Goal: Transaction & Acquisition: Purchase product/service

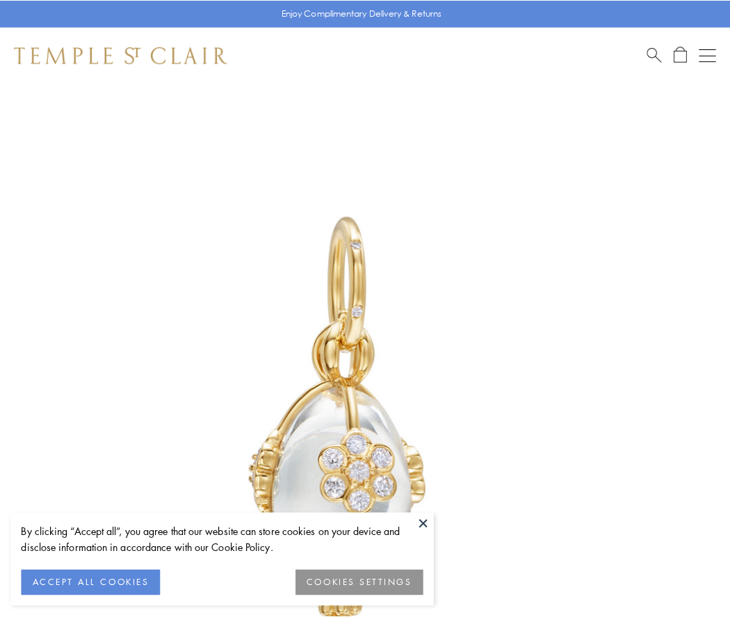
scroll to position [42, 0]
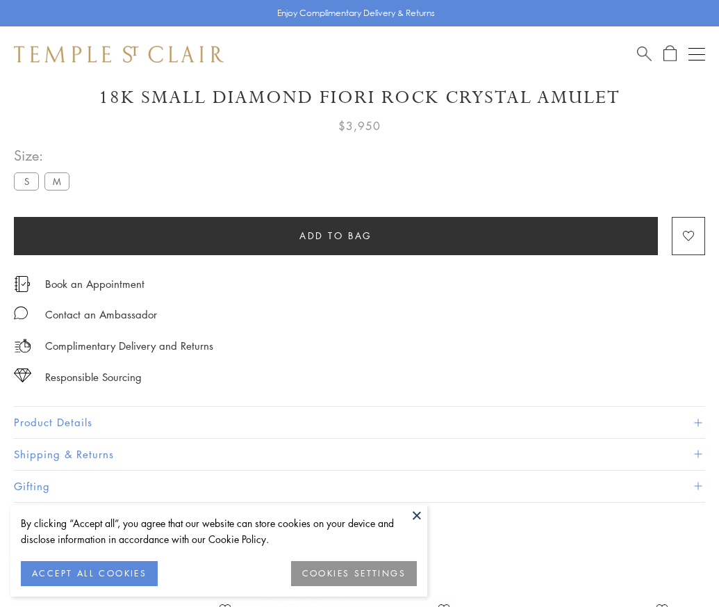
click at [336, 235] on span "Add to bag" at bounding box center [336, 235] width 73 height 15
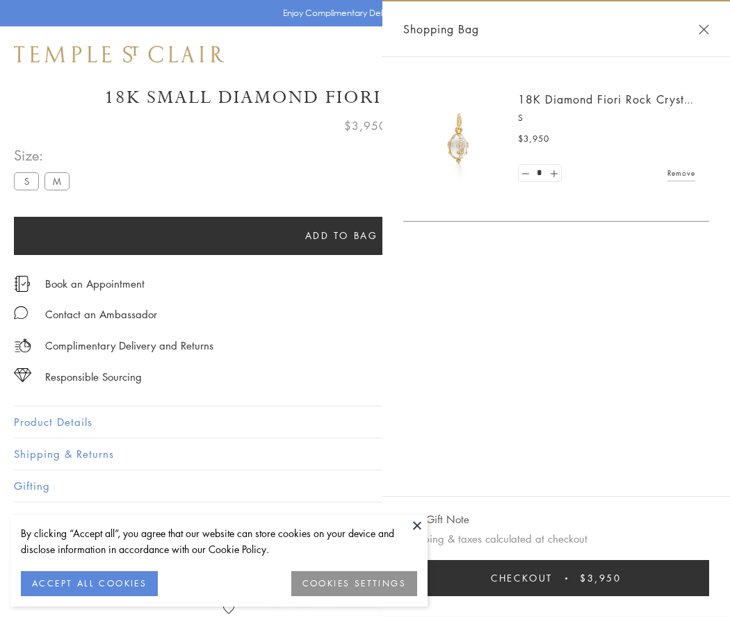
click at [552, 578] on span "Checkout" at bounding box center [522, 578] width 62 height 15
